Goal: Task Accomplishment & Management: Manage account settings

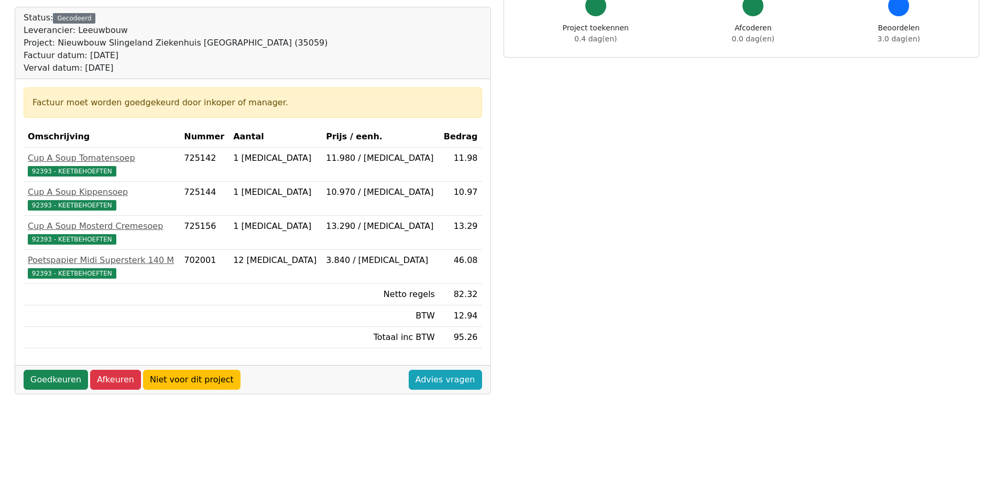
scroll to position [105, 0]
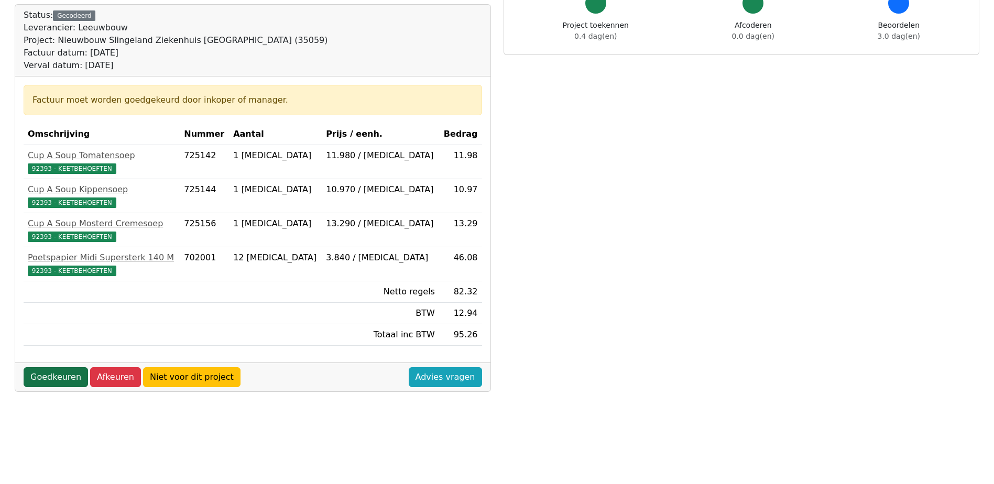
click at [56, 380] on link "Goedkeuren" at bounding box center [56, 377] width 64 height 20
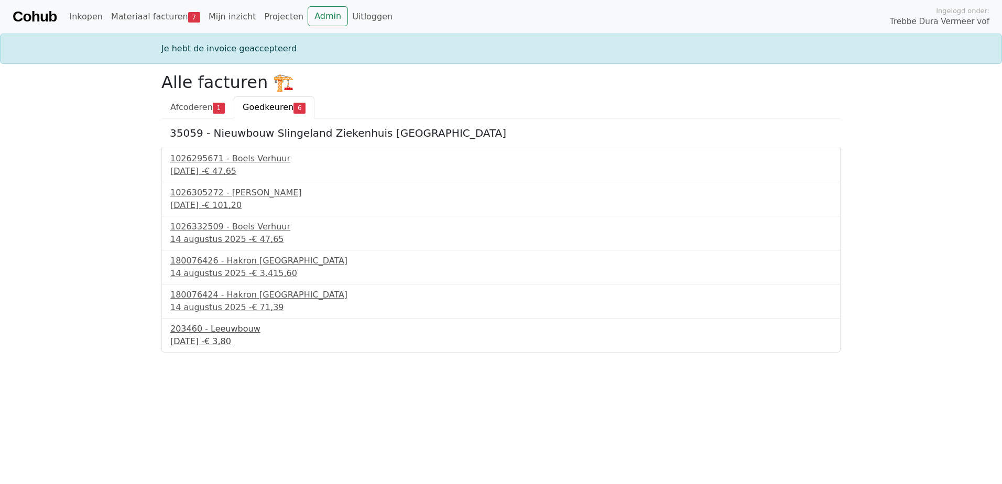
click at [220, 338] on div "15 augustus 2025 - € 3,80" at bounding box center [500, 341] width 661 height 13
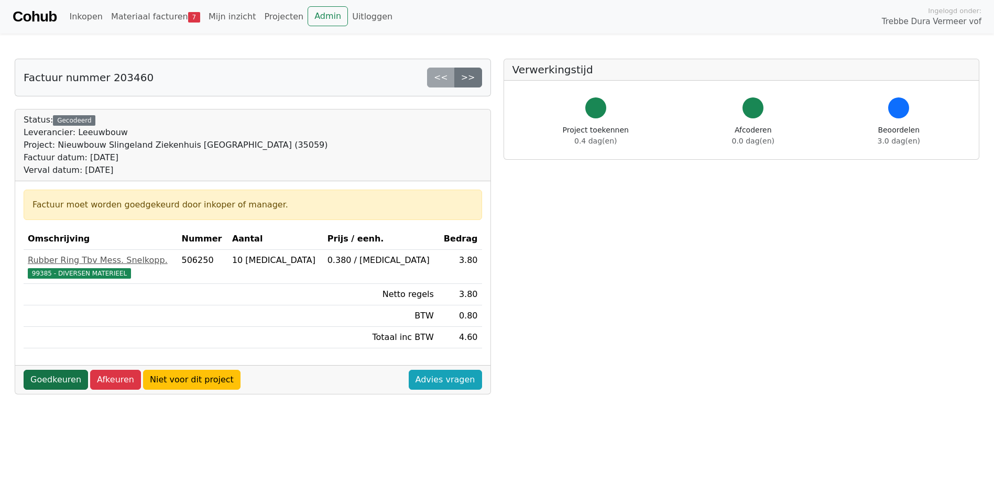
click at [62, 374] on link "Goedkeuren" at bounding box center [56, 380] width 64 height 20
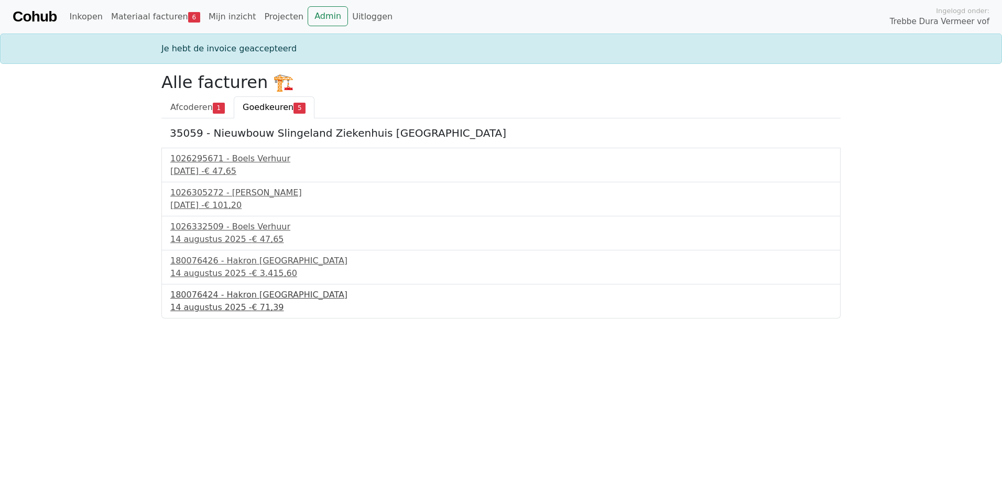
click at [236, 299] on div "180076424 - Hakron Nederland" at bounding box center [500, 295] width 661 height 13
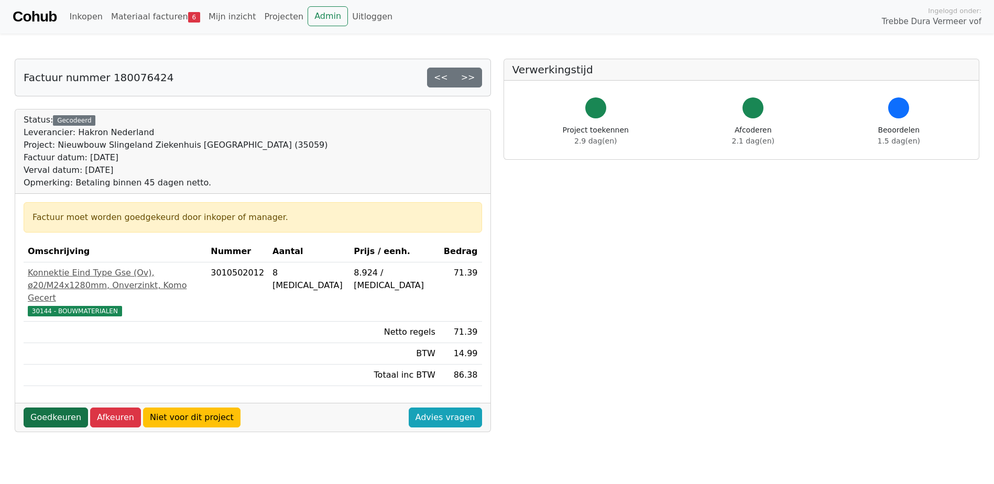
click at [74, 416] on link "Goedkeuren" at bounding box center [56, 418] width 64 height 20
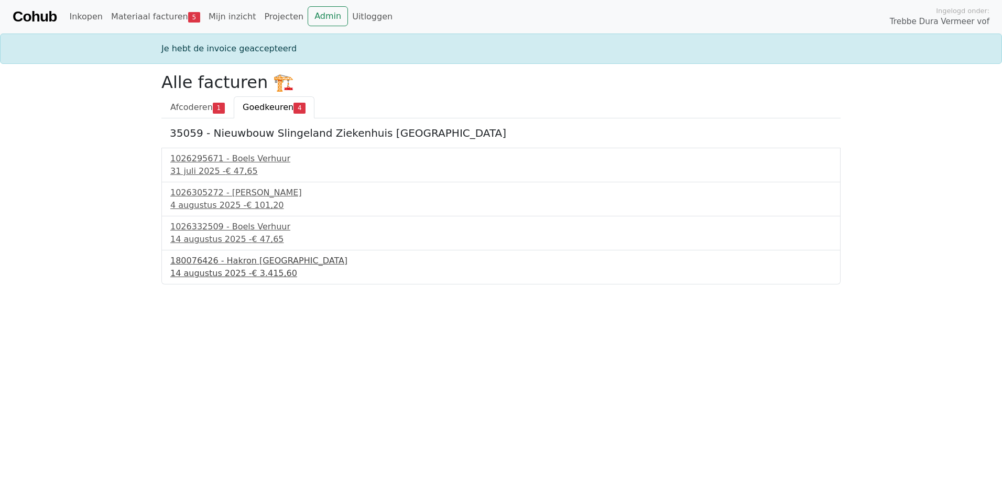
click at [230, 260] on div "180076426 - Hakron [GEOGRAPHIC_DATA]" at bounding box center [500, 261] width 661 height 13
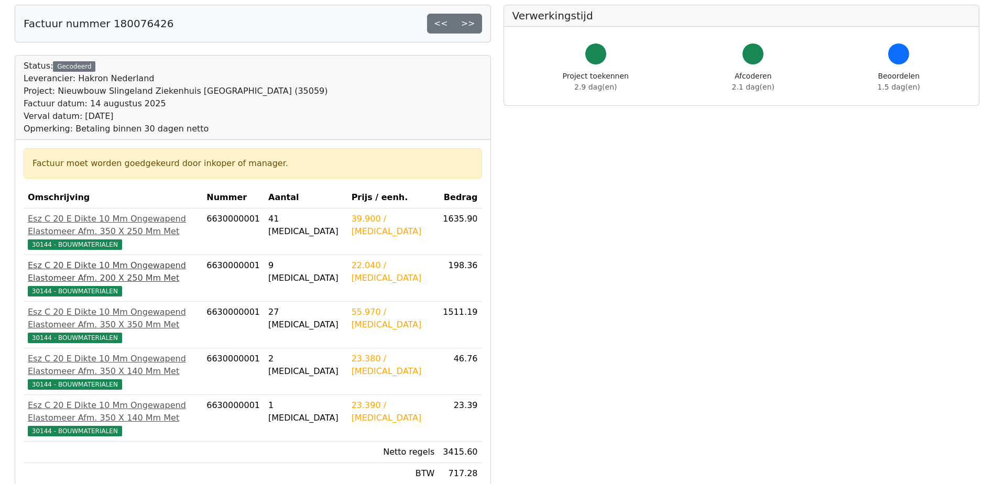
scroll to position [157, 0]
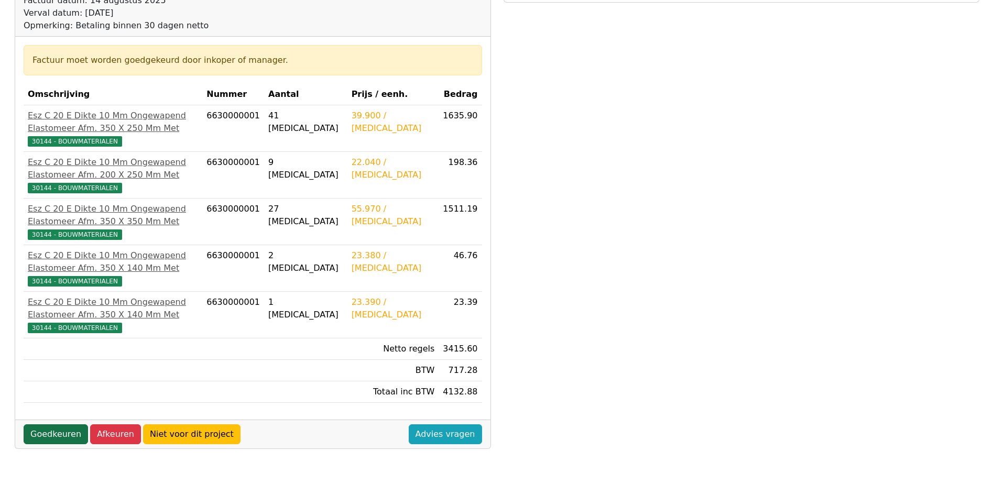
click at [52, 444] on link "Goedkeuren" at bounding box center [56, 435] width 64 height 20
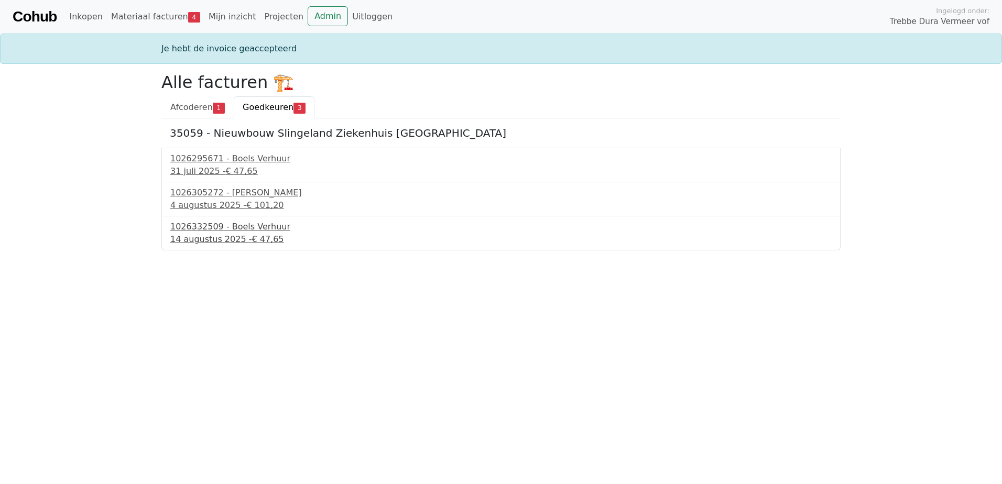
click at [228, 233] on div "1026332509 - Boels Verhuur" at bounding box center [500, 227] width 661 height 13
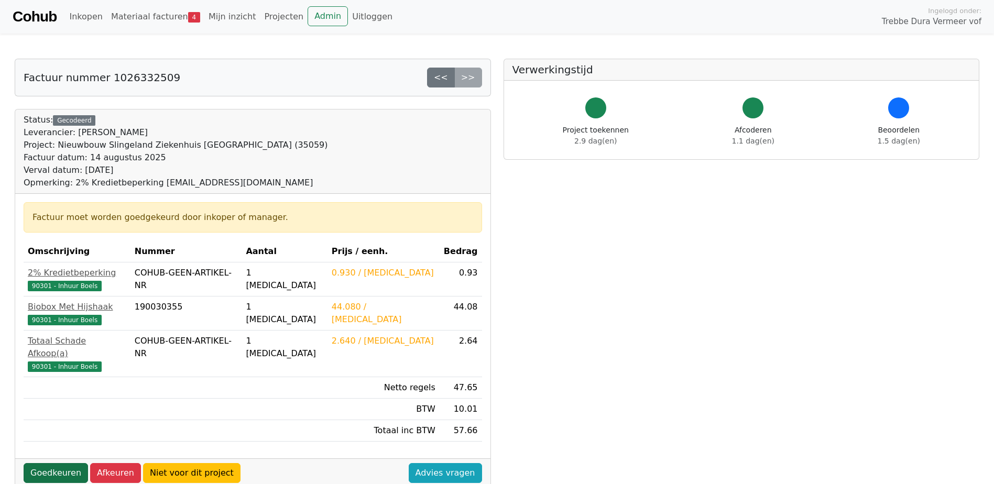
click at [60, 463] on link "Goedkeuren" at bounding box center [56, 473] width 64 height 20
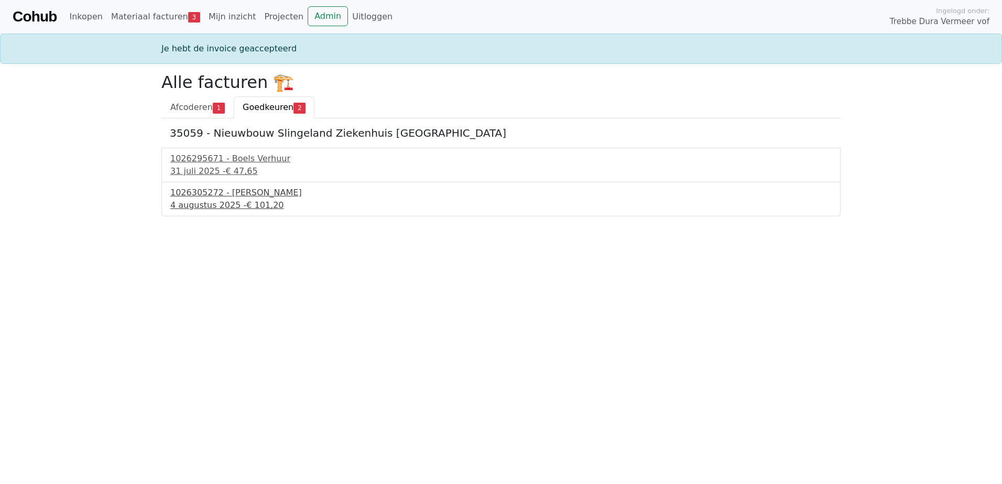
click at [225, 197] on div "1026305272 - [PERSON_NAME]" at bounding box center [500, 193] width 661 height 13
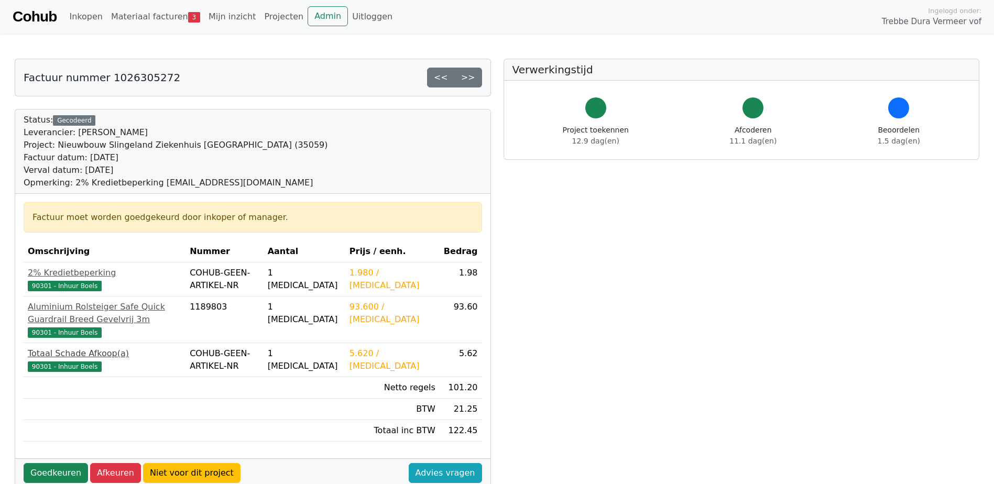
click at [57, 369] on span "90301 - Inhuur Boels" at bounding box center [65, 367] width 74 height 10
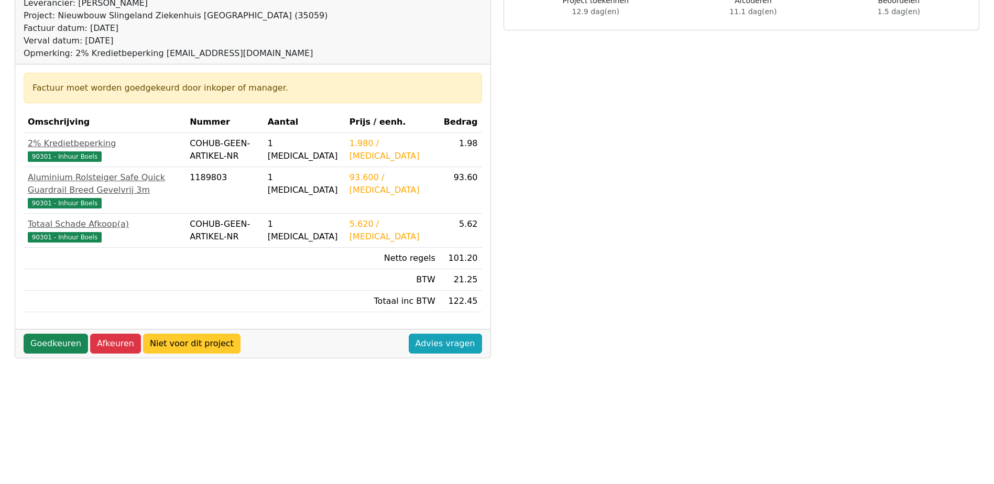
scroll to position [157, 0]
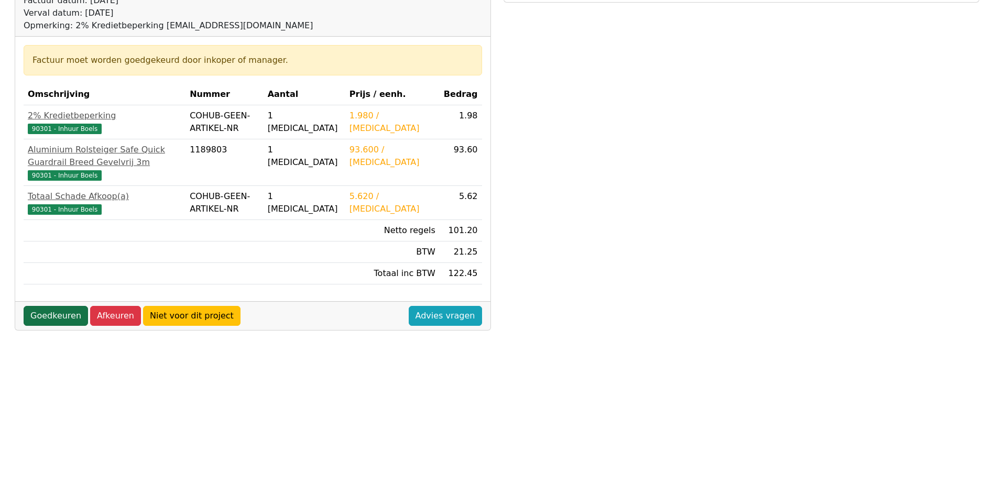
click at [56, 326] on link "Goedkeuren" at bounding box center [56, 316] width 64 height 20
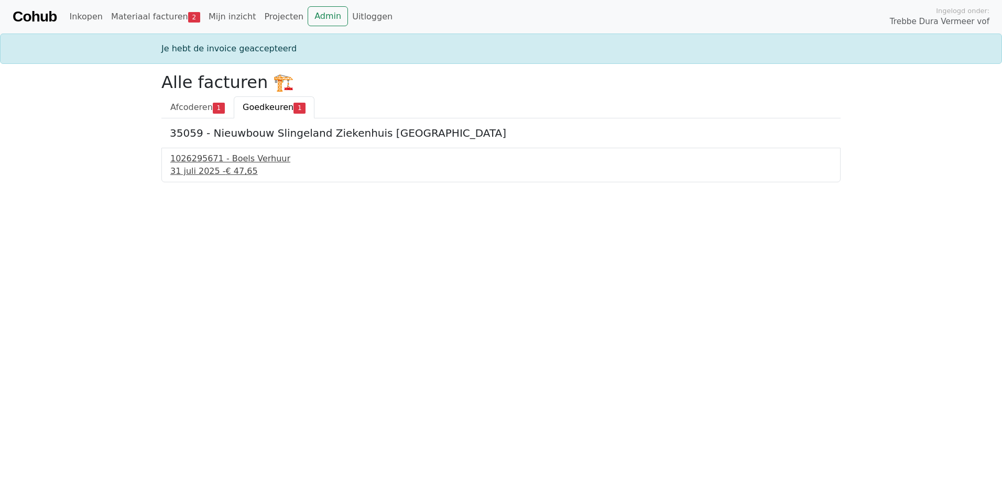
click at [217, 164] on div "1026295671 - Boels Verhuur" at bounding box center [500, 159] width 661 height 13
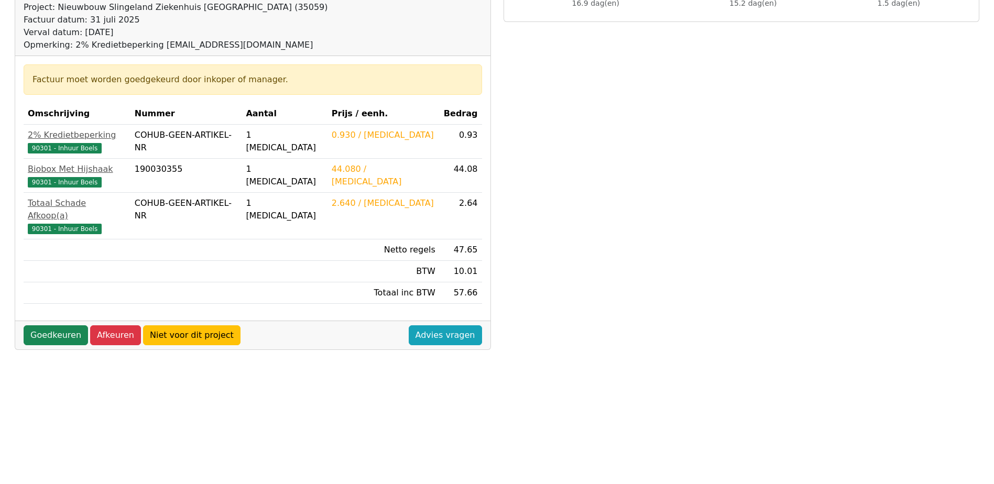
scroll to position [210, 0]
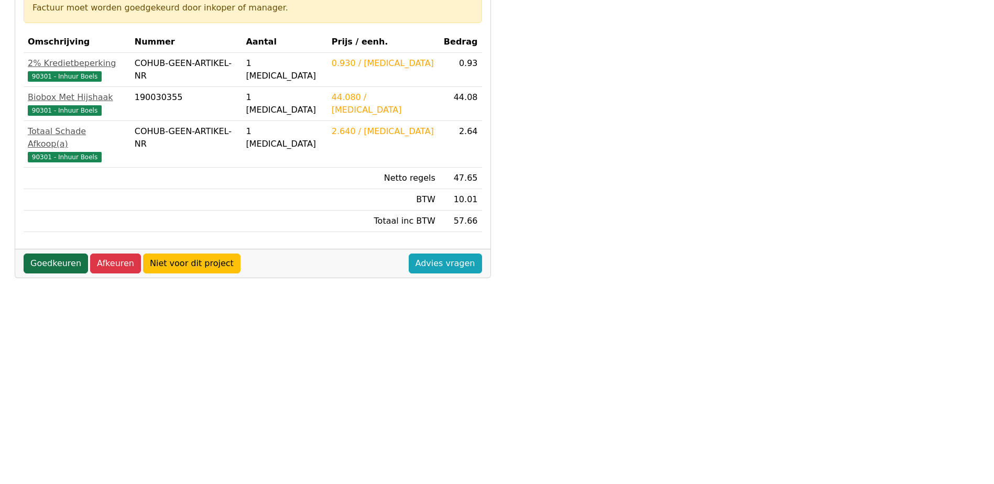
click at [46, 254] on link "Goedkeuren" at bounding box center [56, 264] width 64 height 20
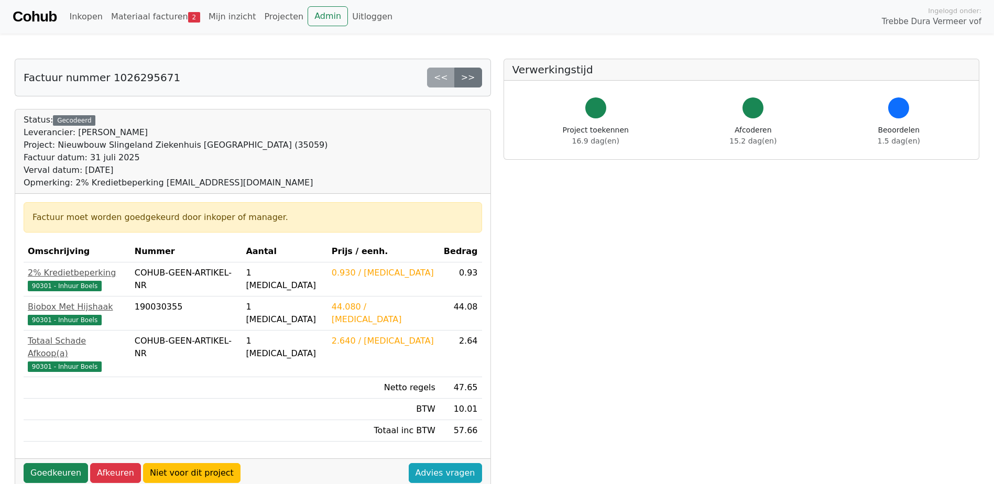
scroll to position [210, 0]
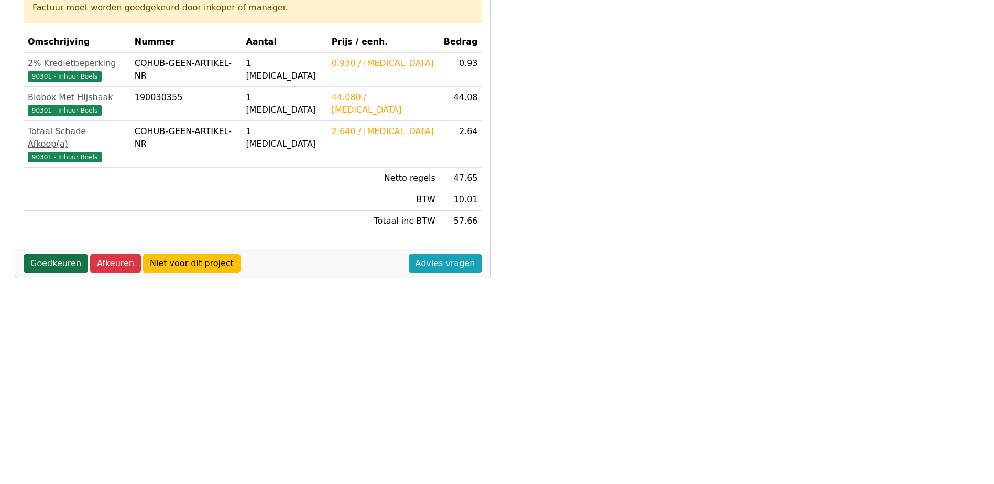
click at [49, 254] on link "Goedkeuren" at bounding box center [56, 264] width 64 height 20
